Goal: Submit feedback/report problem

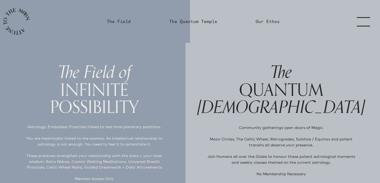
click at [363, 15] on link "menu" at bounding box center [367, 21] width 27 height 43
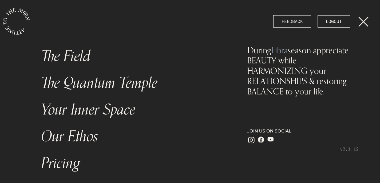
click at [301, 22] on span "FEEDBACK" at bounding box center [292, 21] width 21 height 6
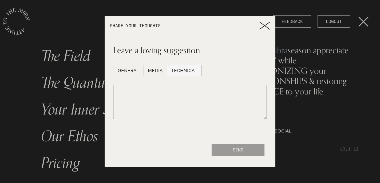
click at [186, 69] on span "TECHNICAL" at bounding box center [185, 70] width 26 height 6
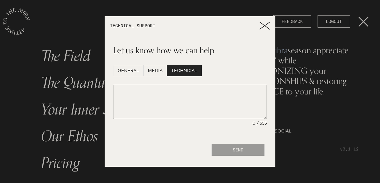
click at [179, 91] on textarea at bounding box center [190, 102] width 154 height 34
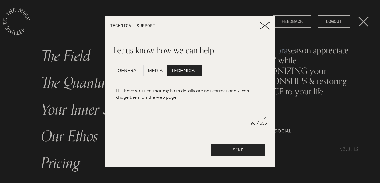
click at [152, 92] on textarea "Hi I have writtien that my birth details are not correct and zi cant chage them…" at bounding box center [190, 102] width 154 height 34
click at [196, 96] on textarea "Hi I have writtien before that my birth details are not correct and zi cant cha…" at bounding box center [190, 102] width 154 height 34
type textarea "Hi I have writtien before that my birth details are not correct and zi cant cha…"
click at [230, 152] on button "SEND" at bounding box center [238, 149] width 53 height 12
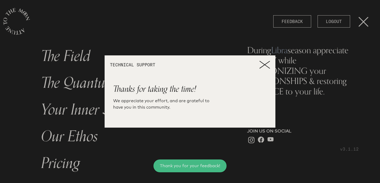
click at [266, 66] on icon at bounding box center [265, 64] width 10 height 7
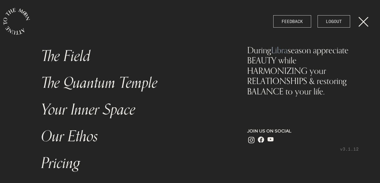
click at [81, 59] on link "The Field" at bounding box center [133, 56] width 190 height 27
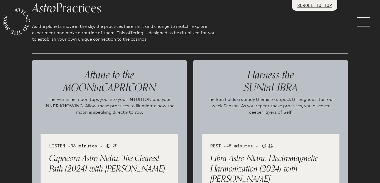
scroll to position [594, 0]
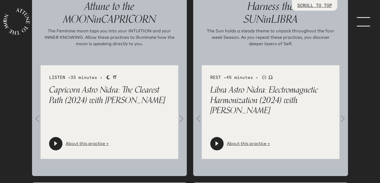
click at [198, 119] on span at bounding box center [198, 118] width 11 height 11
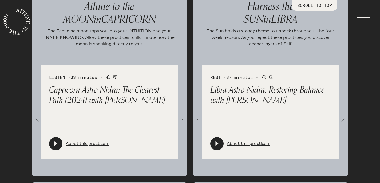
click at [344, 119] on span at bounding box center [343, 118] width 11 height 11
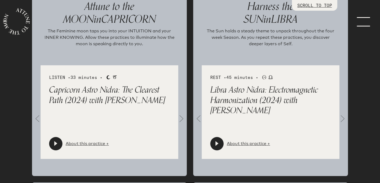
click at [344, 119] on span at bounding box center [343, 118] width 11 height 11
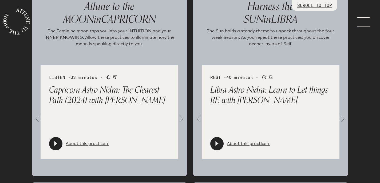
click at [217, 145] on icon at bounding box center [217, 143] width 3 height 5
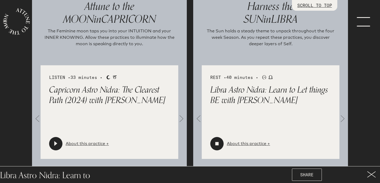
click at [200, 117] on span at bounding box center [198, 118] width 11 height 11
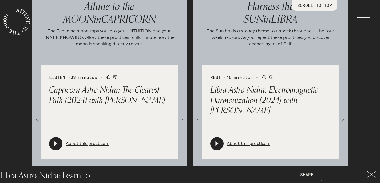
click at [200, 119] on span at bounding box center [198, 118] width 11 height 11
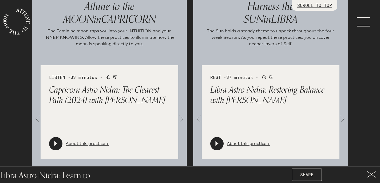
click at [215, 142] on icon at bounding box center [217, 143] width 5 height 5
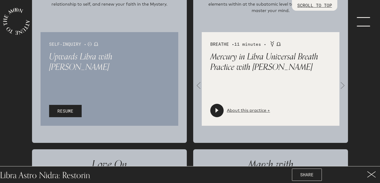
scroll to position [828, 0]
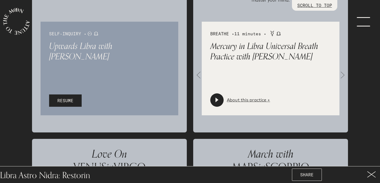
click at [371, 172] on icon at bounding box center [372, 174] width 9 height 6
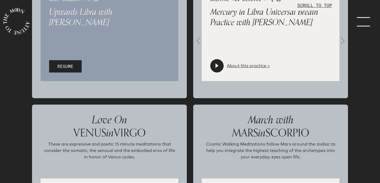
scroll to position [865, 0]
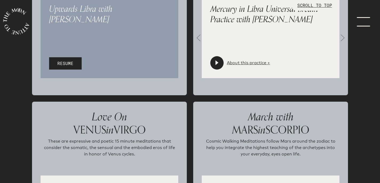
click at [215, 65] on icon at bounding box center [217, 62] width 5 height 5
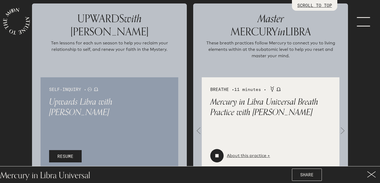
scroll to position [772, 0]
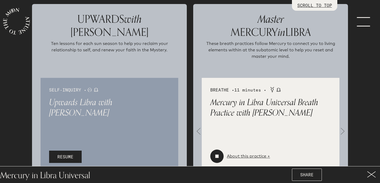
click at [213, 160] on div at bounding box center [217, 155] width 13 height 13
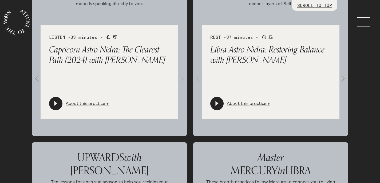
scroll to position [628, 0]
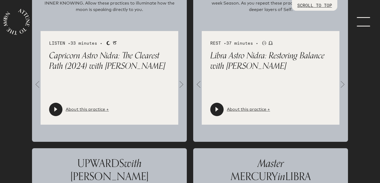
click at [217, 109] on icon at bounding box center [217, 109] width 3 height 5
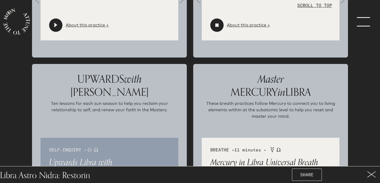
scroll to position [718, 0]
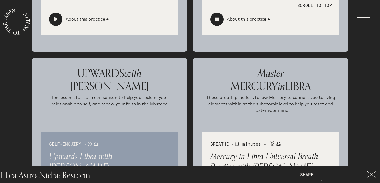
click at [188, 181] on div at bounding box center [190, 174] width 193 height 19
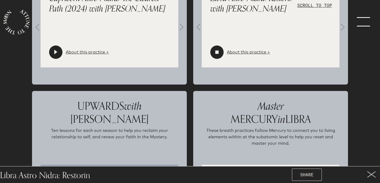
scroll to position [649, 0]
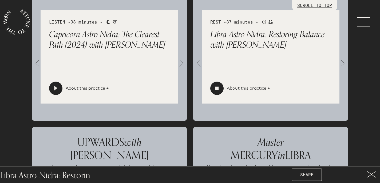
click at [243, 90] on link "About this practice +" at bounding box center [248, 88] width 43 height 6
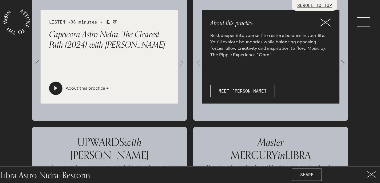
click at [327, 22] on icon at bounding box center [326, 22] width 10 height 7
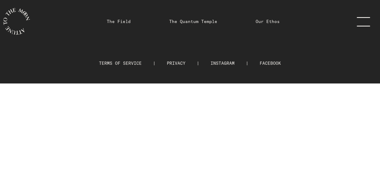
click at [134, 22] on link "The Field" at bounding box center [119, 21] width 30 height 43
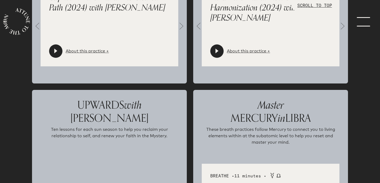
scroll to position [677, 0]
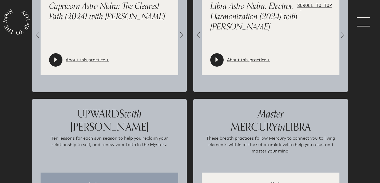
click at [215, 62] on icon at bounding box center [217, 59] width 5 height 5
